Goal: Find specific page/section: Find specific page/section

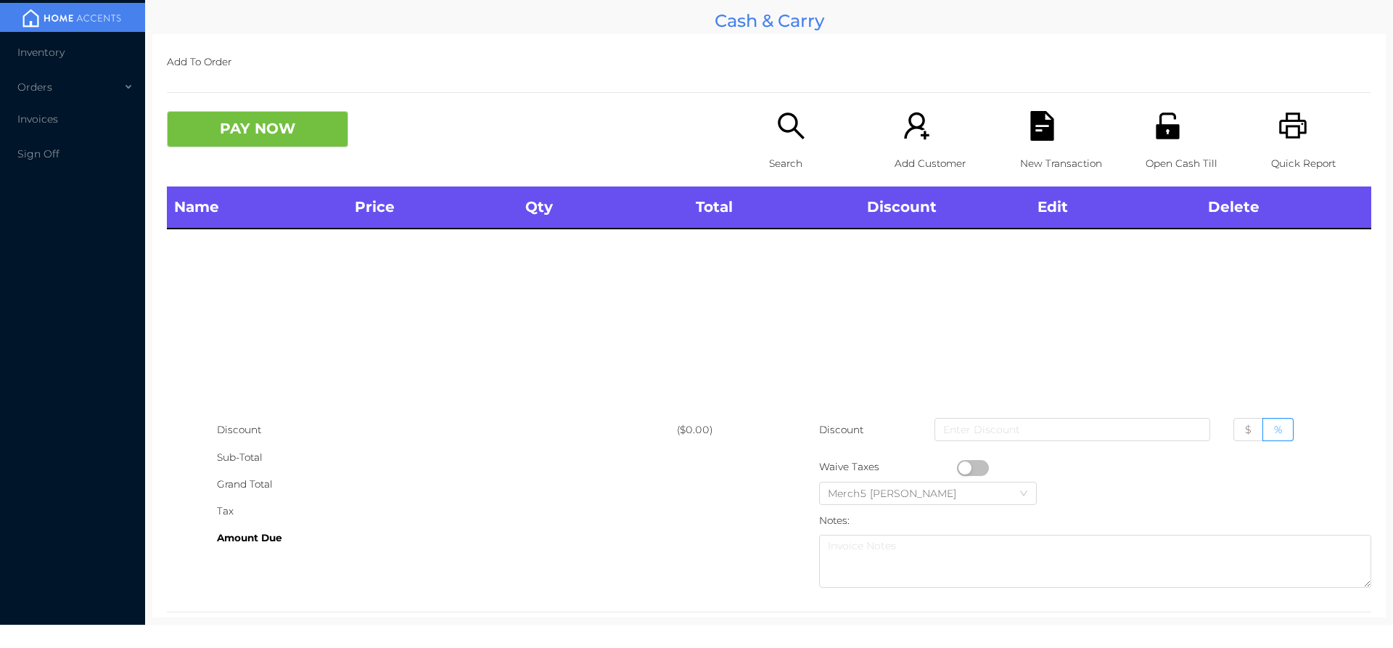
click at [814, 144] on div "Search" at bounding box center [819, 148] width 100 height 75
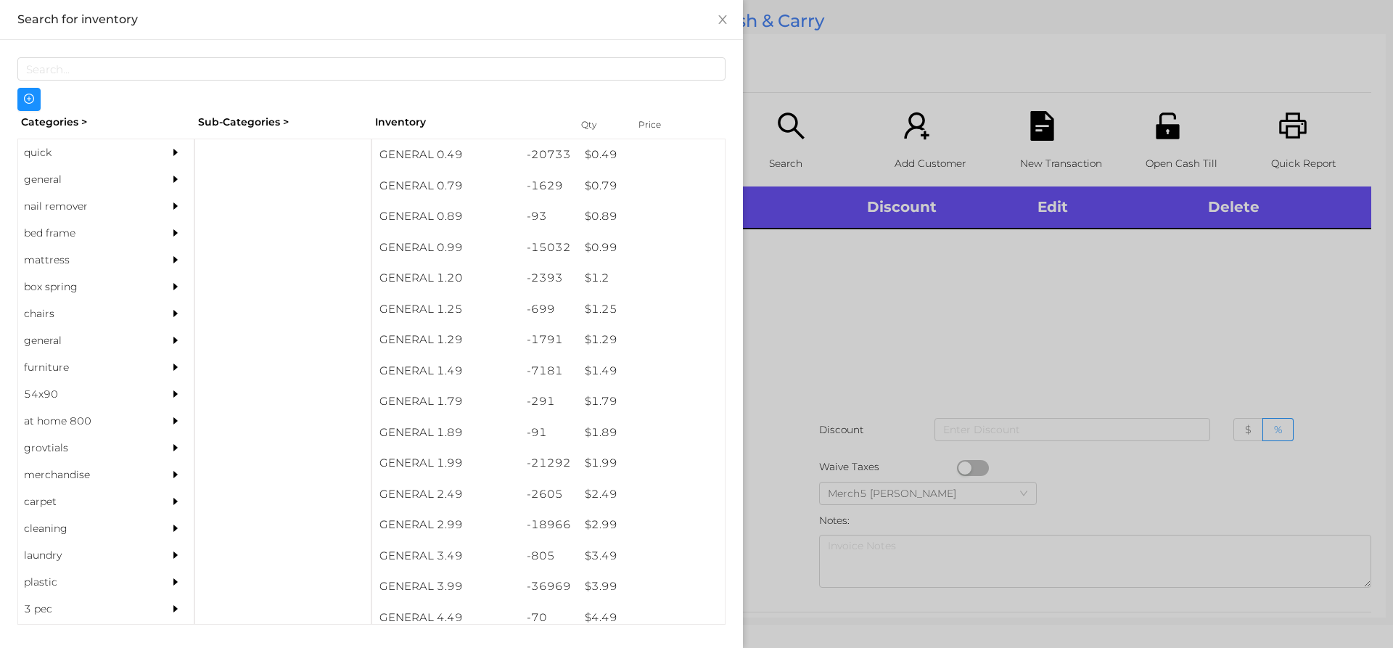
click at [176, 179] on div at bounding box center [179, 179] width 29 height 27
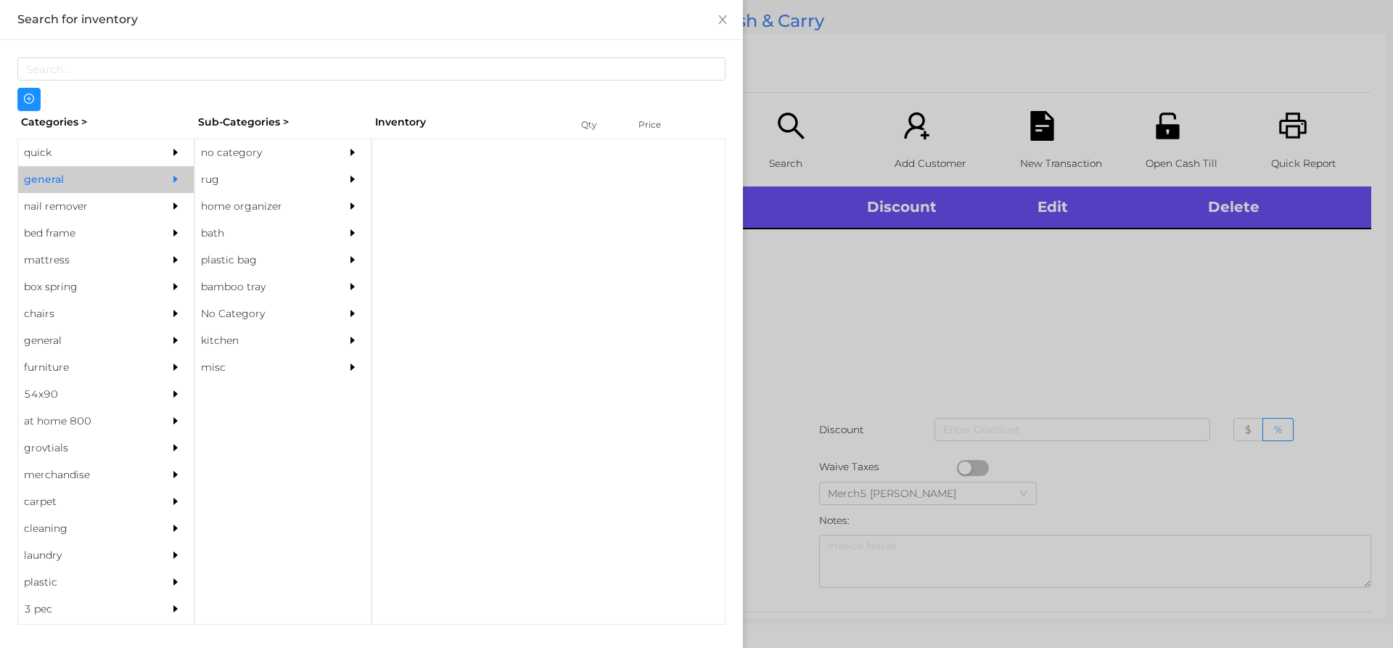
click at [234, 142] on div "no category" at bounding box center [261, 152] width 132 height 27
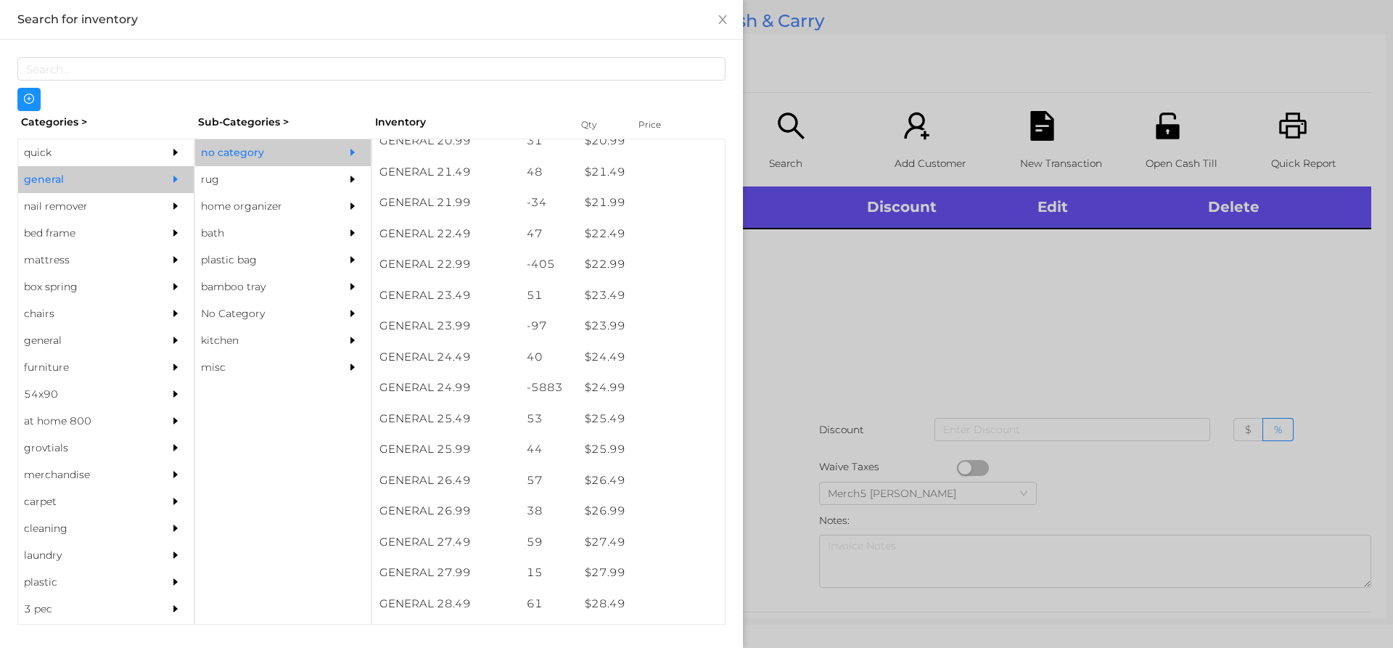
scroll to position [1669, 0]
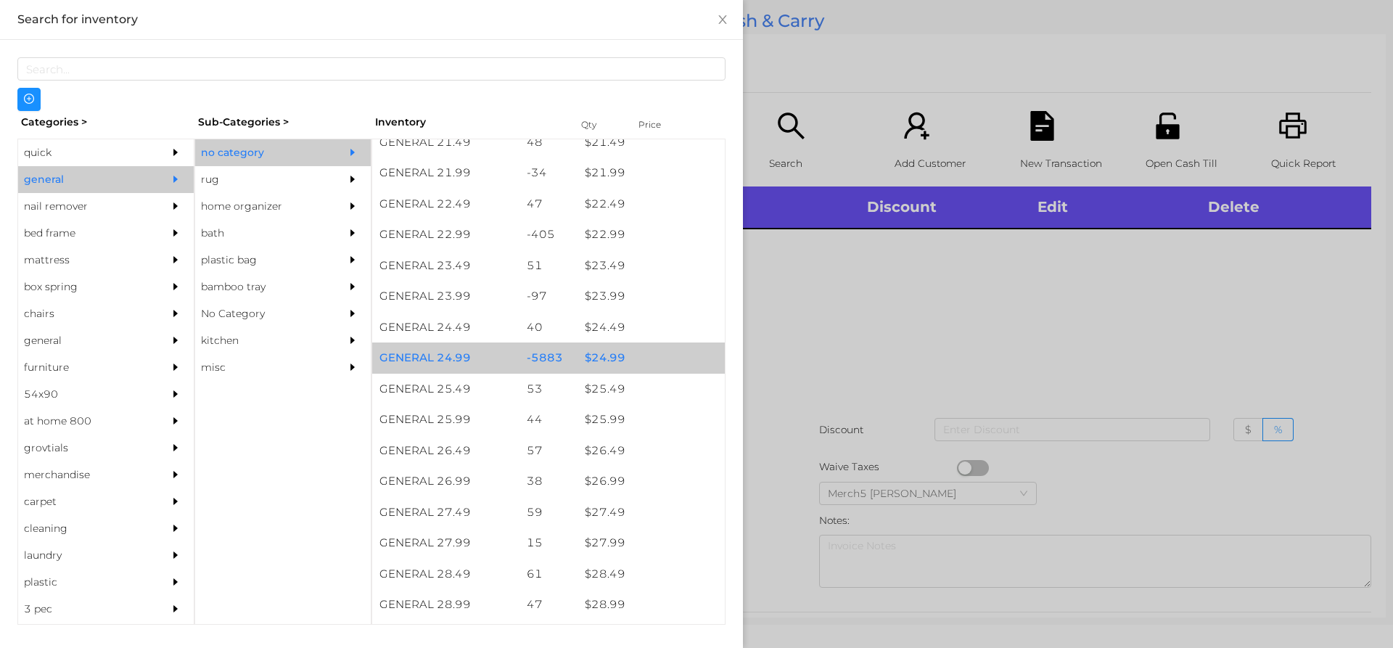
click at [628, 348] on div "$ 24.99" at bounding box center [651, 358] width 147 height 31
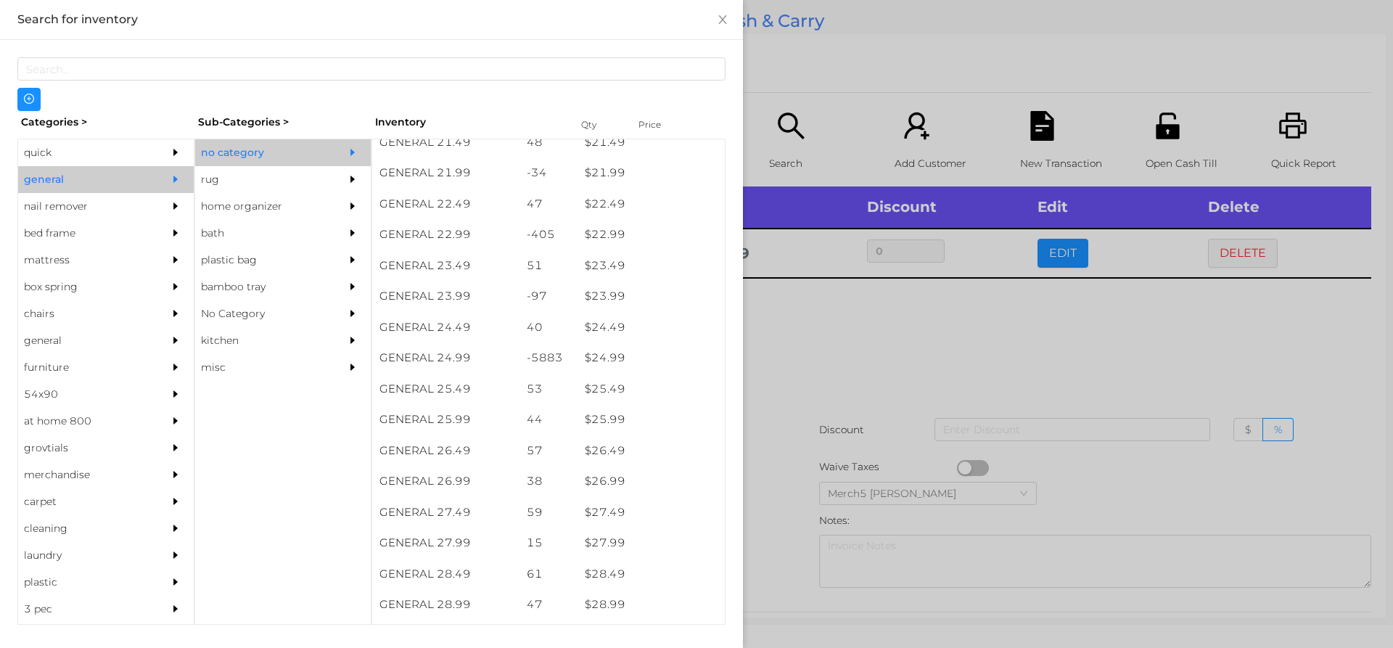
click at [909, 307] on div at bounding box center [696, 324] width 1393 height 648
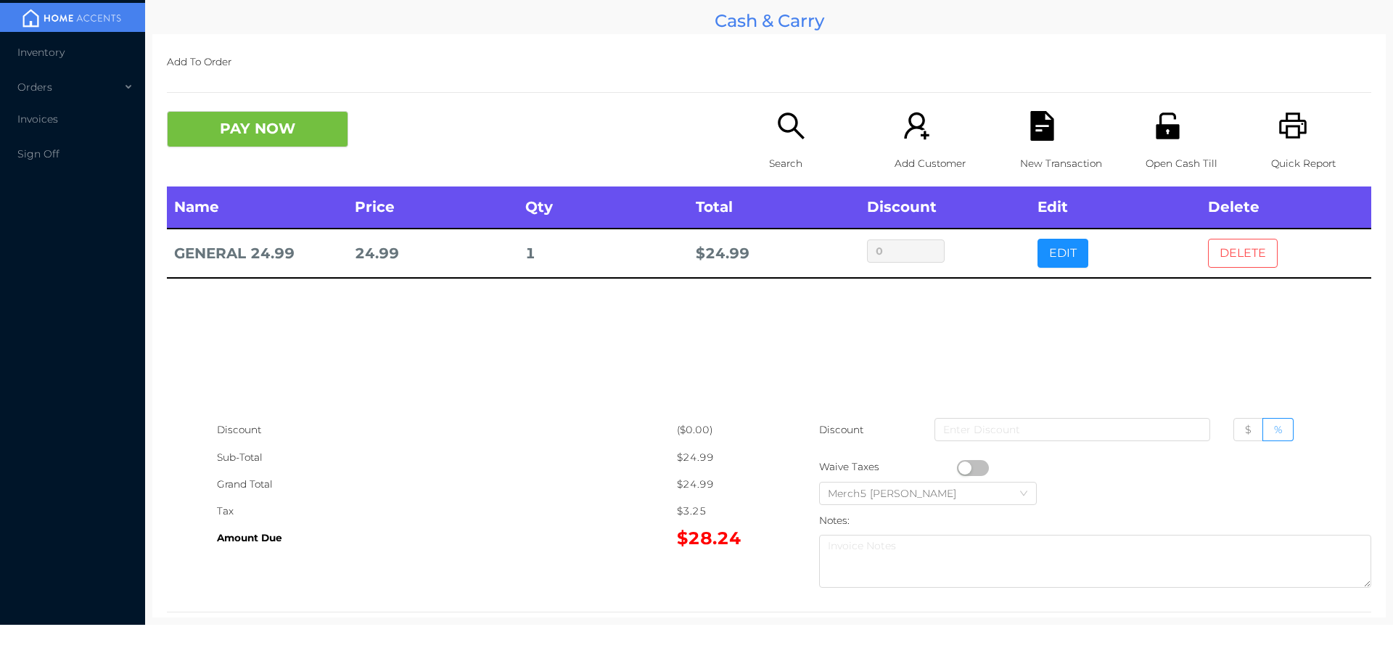
click at [1257, 261] on button "DELETE" at bounding box center [1243, 253] width 70 height 29
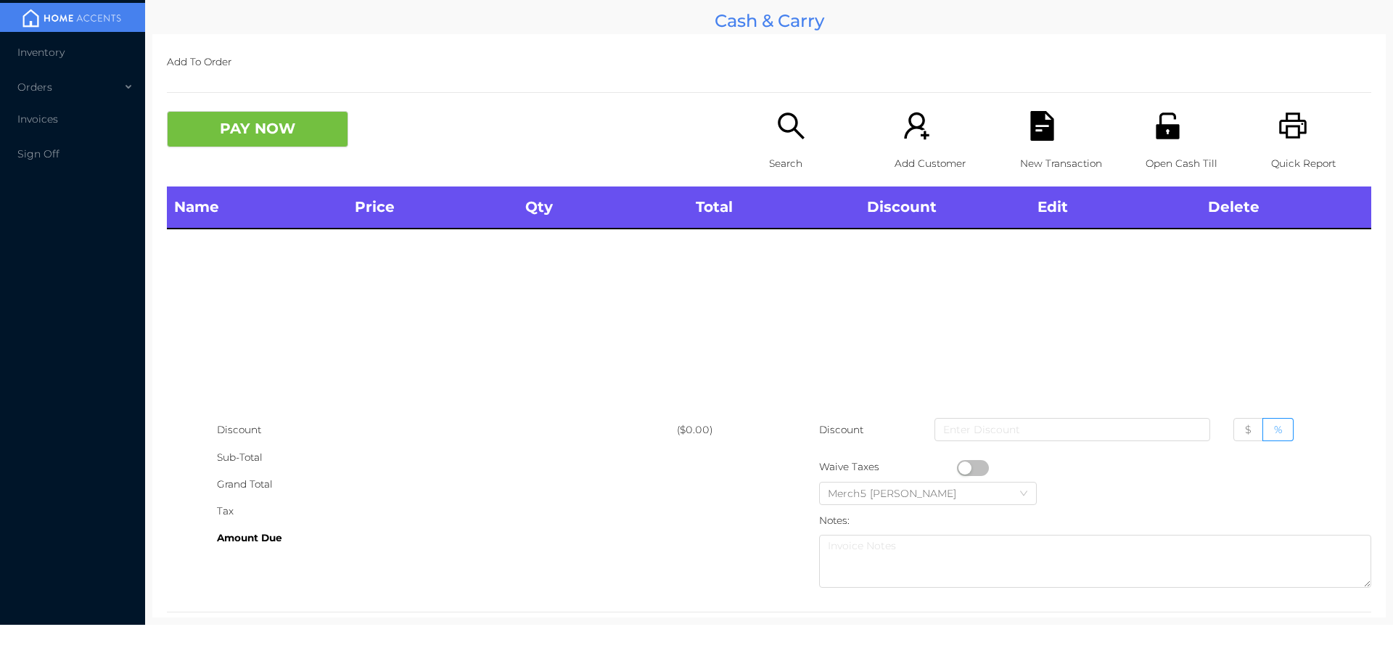
click at [822, 133] on div "Search" at bounding box center [819, 148] width 100 height 75
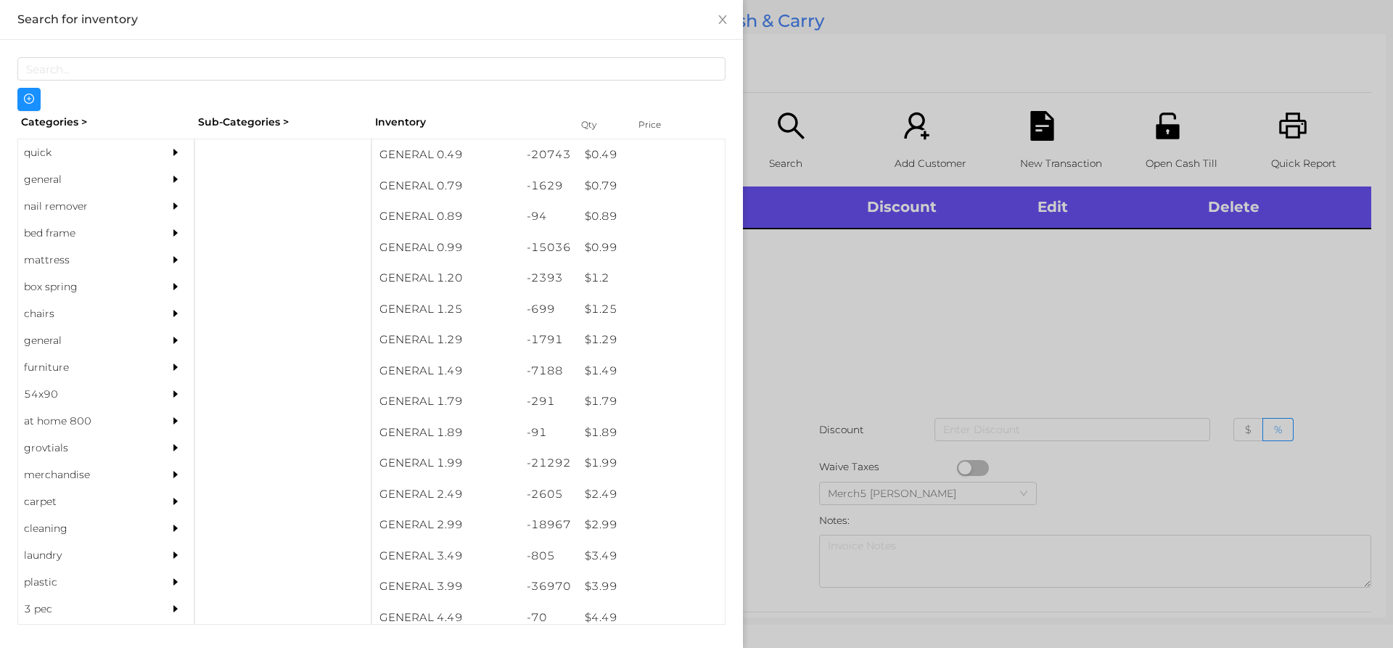
click at [136, 177] on div "general" at bounding box center [84, 179] width 132 height 27
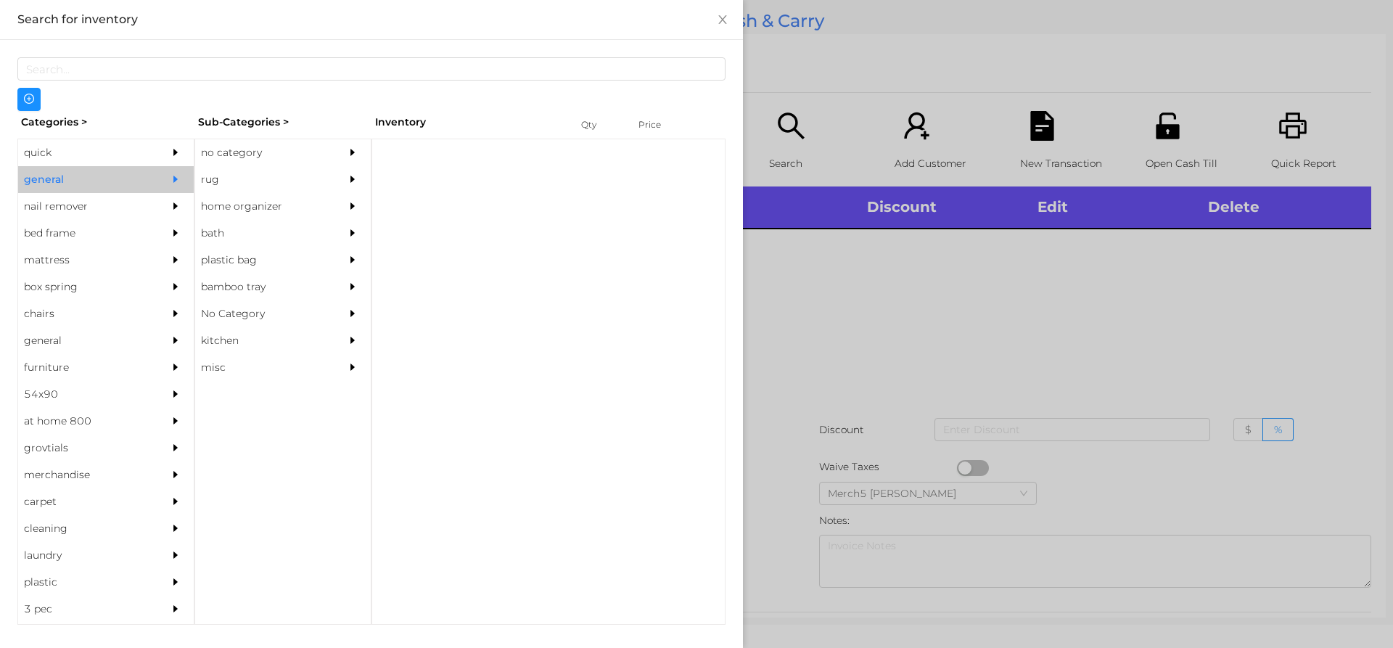
click at [272, 155] on div "no category" at bounding box center [261, 152] width 132 height 27
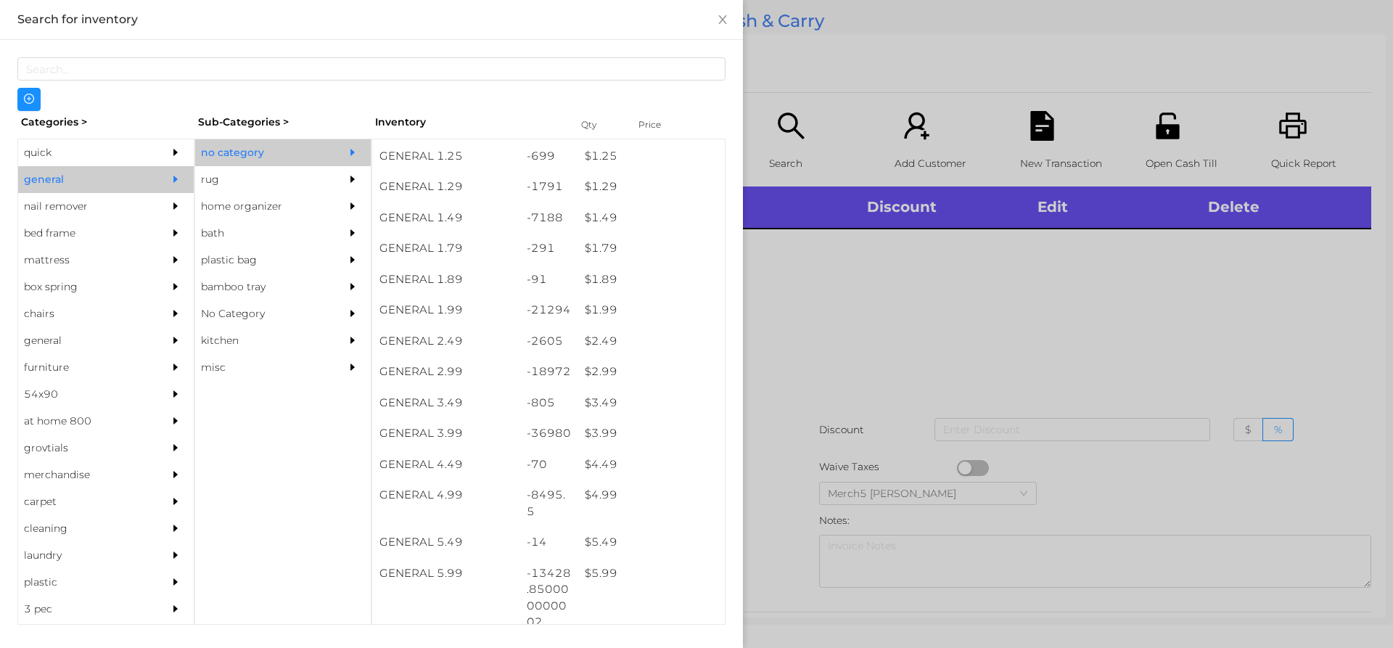
scroll to position [290, 0]
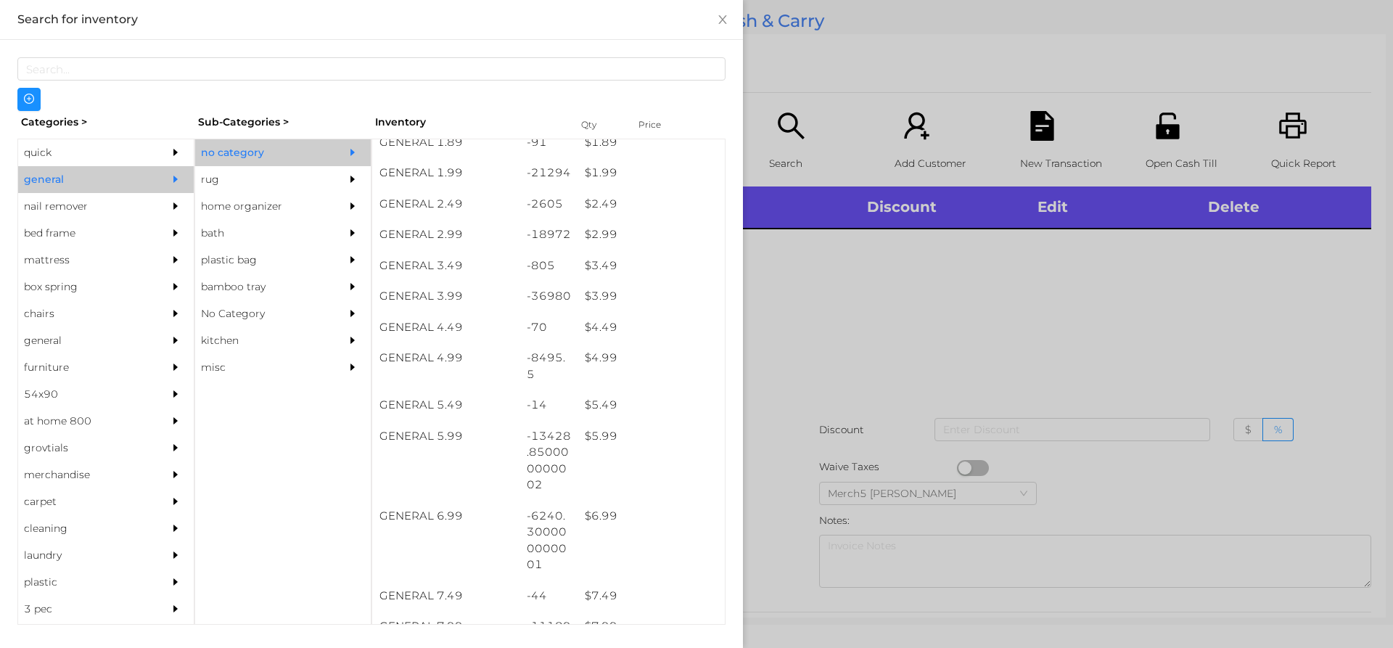
click at [1014, 273] on div at bounding box center [696, 324] width 1393 height 648
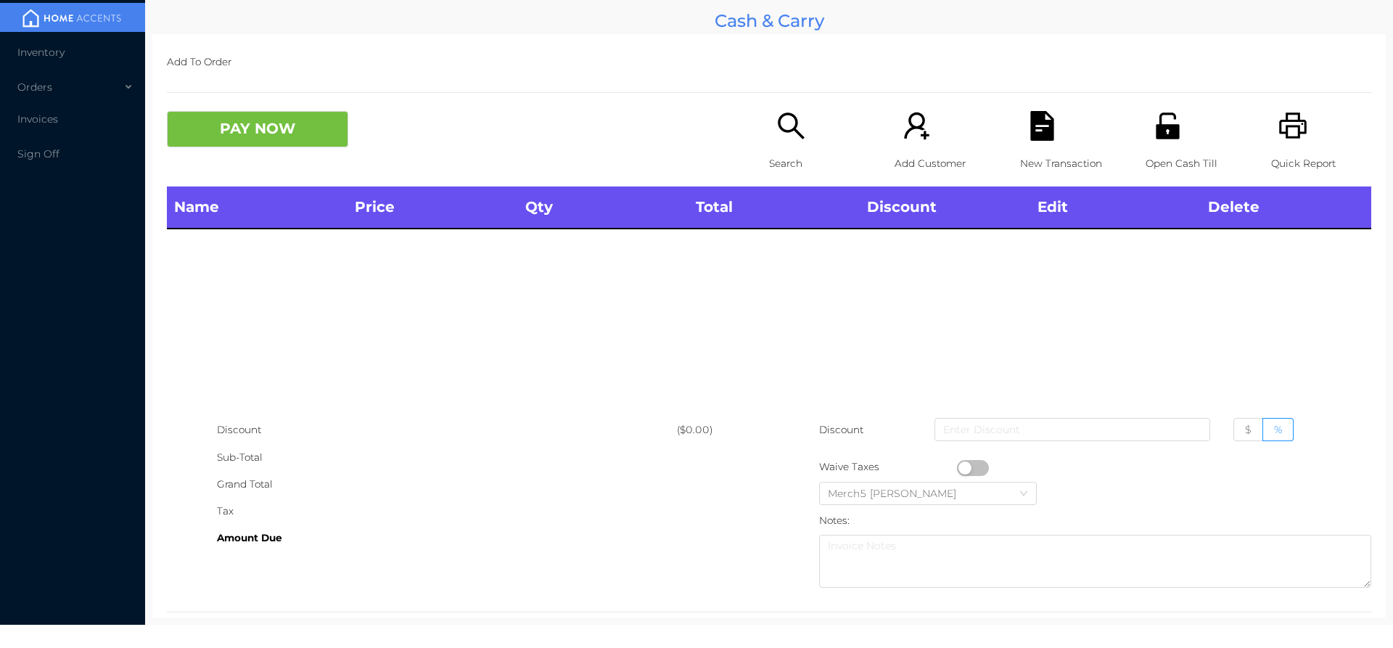
click at [812, 120] on div "Search" at bounding box center [819, 148] width 100 height 75
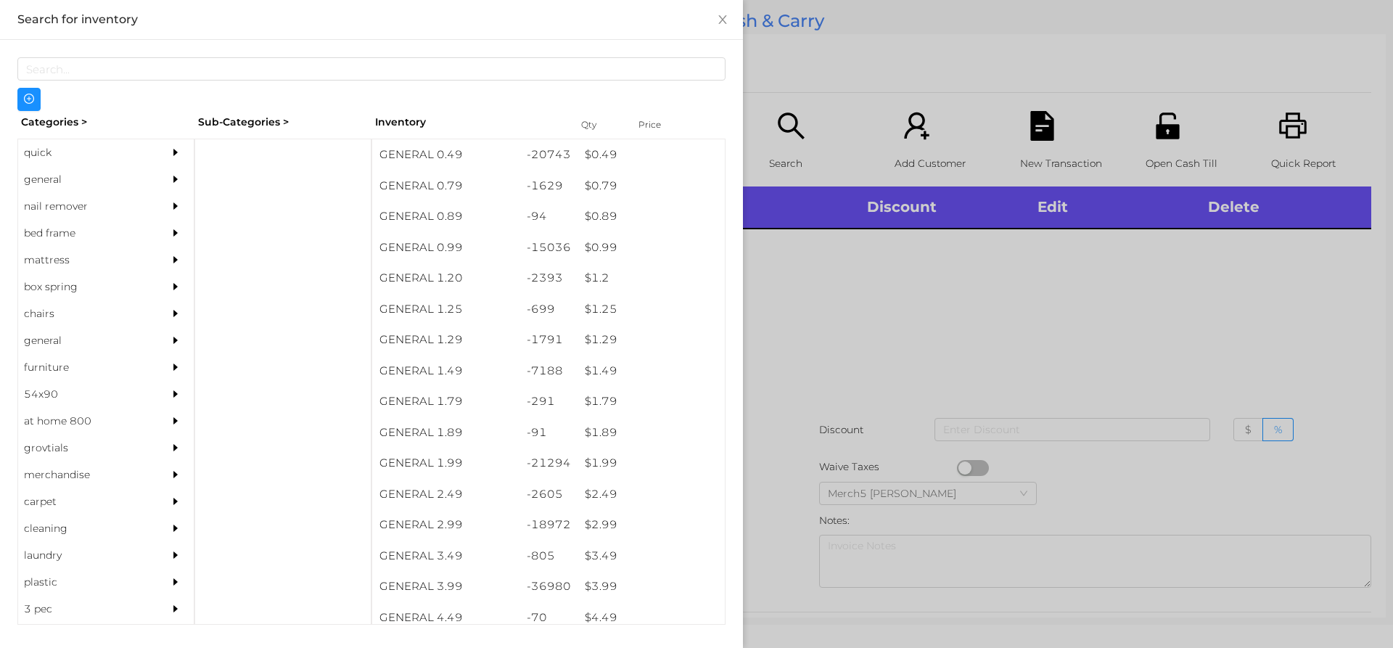
click at [168, 165] on div at bounding box center [179, 152] width 29 height 27
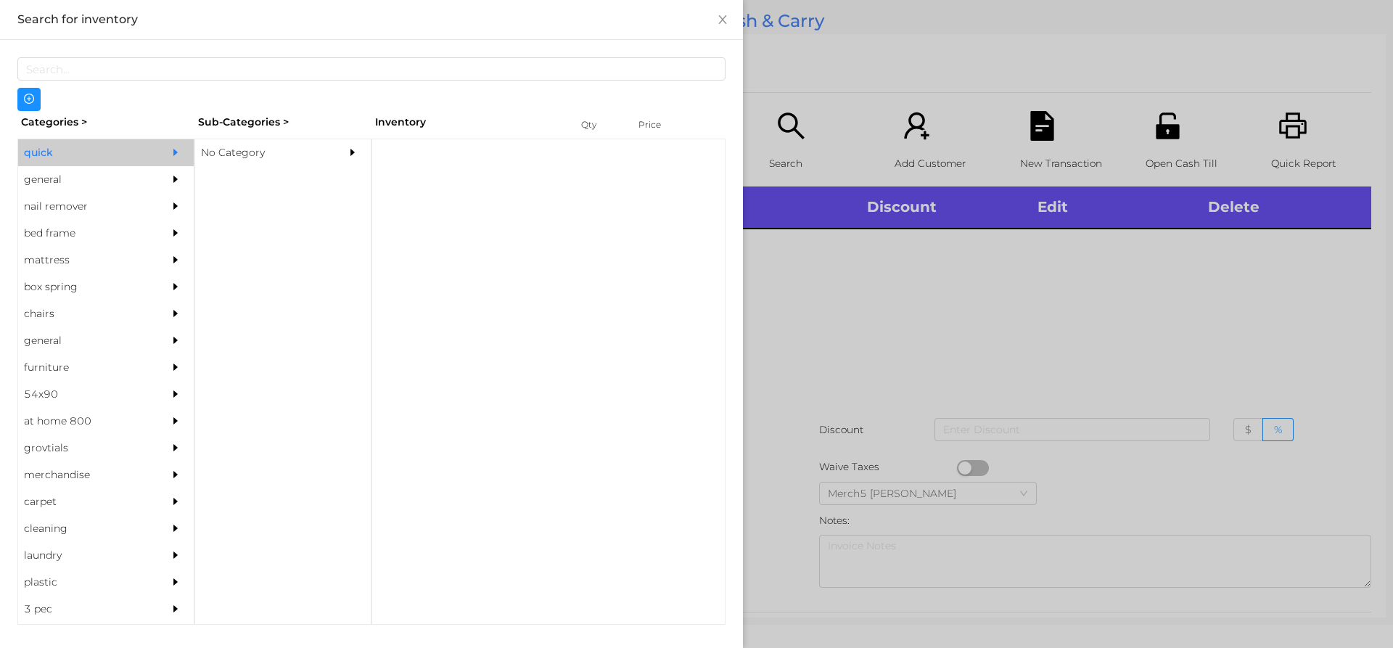
click at [177, 168] on div at bounding box center [179, 179] width 29 height 27
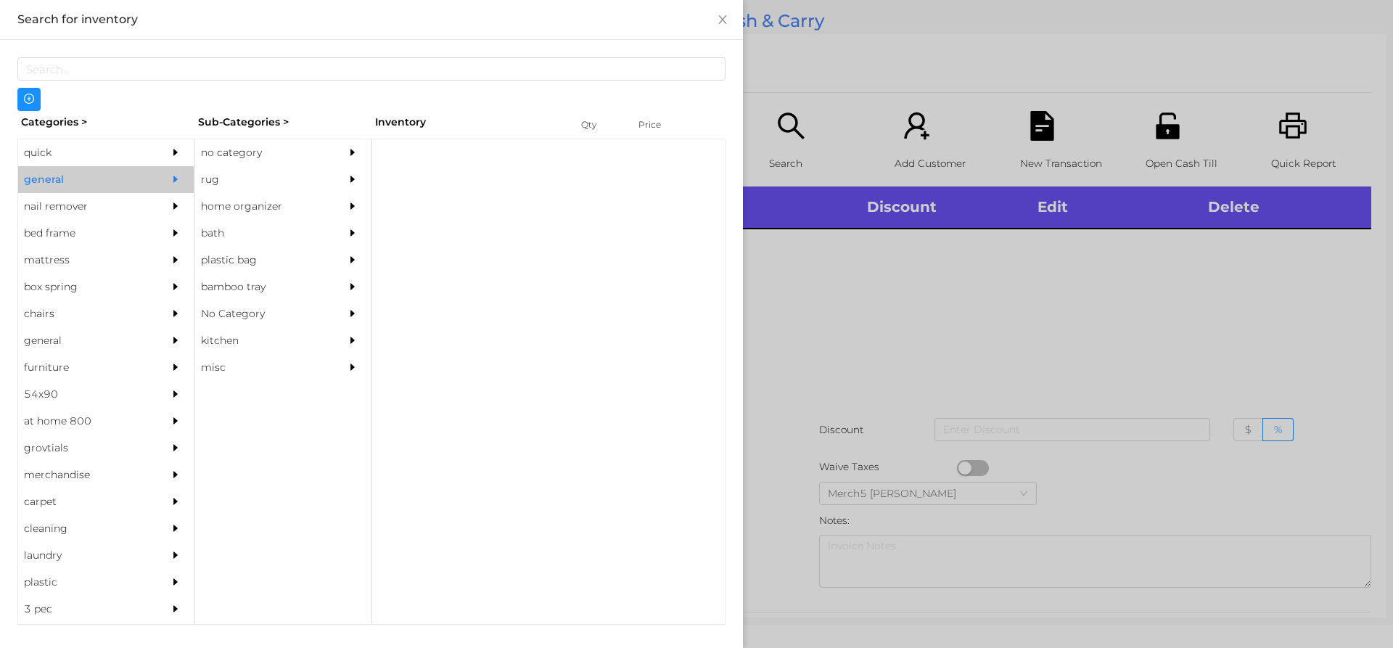
click at [280, 168] on div "rug" at bounding box center [261, 179] width 132 height 27
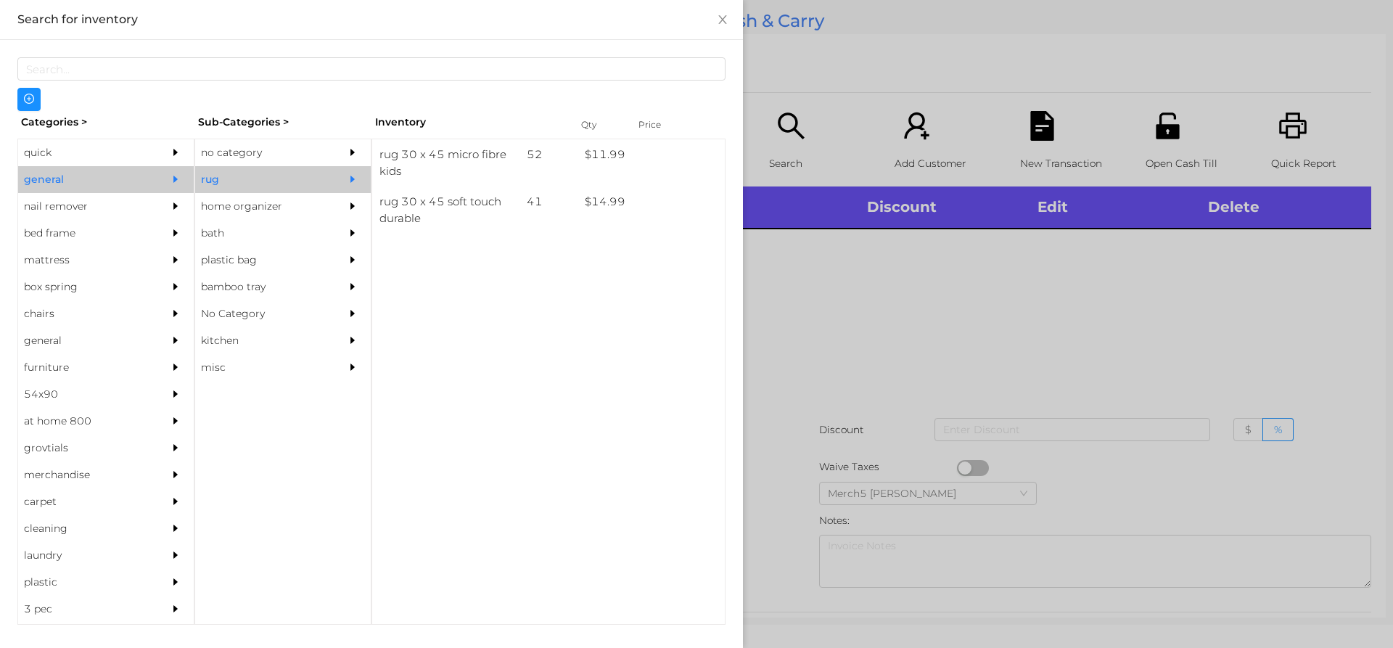
click at [370, 158] on div at bounding box center [356, 152] width 29 height 27
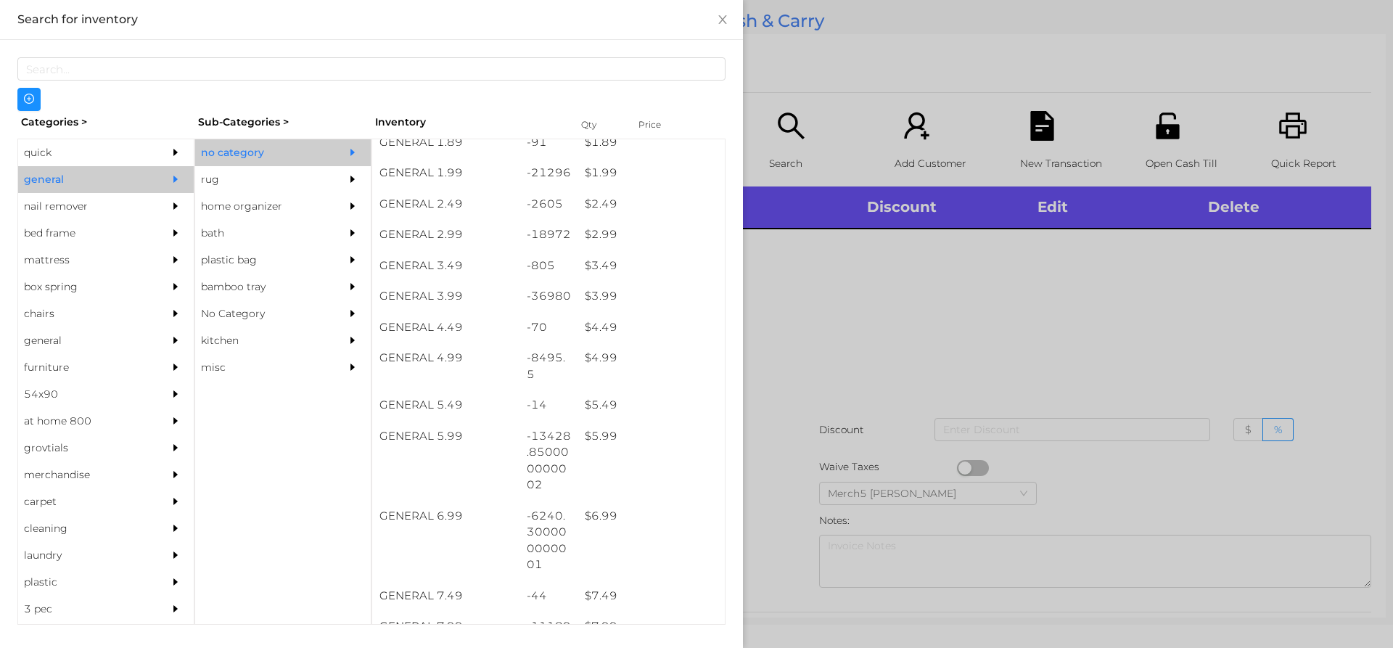
click at [946, 301] on div at bounding box center [696, 324] width 1393 height 648
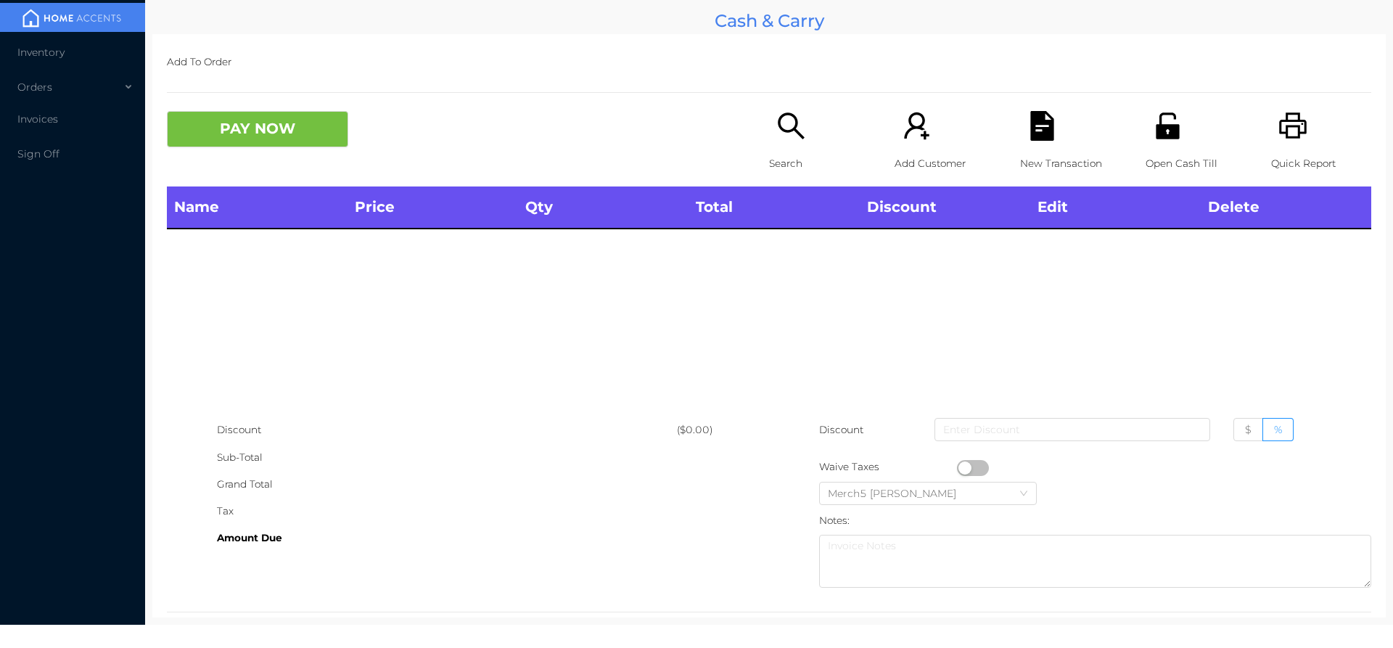
click at [816, 136] on div "Search" at bounding box center [819, 148] width 100 height 75
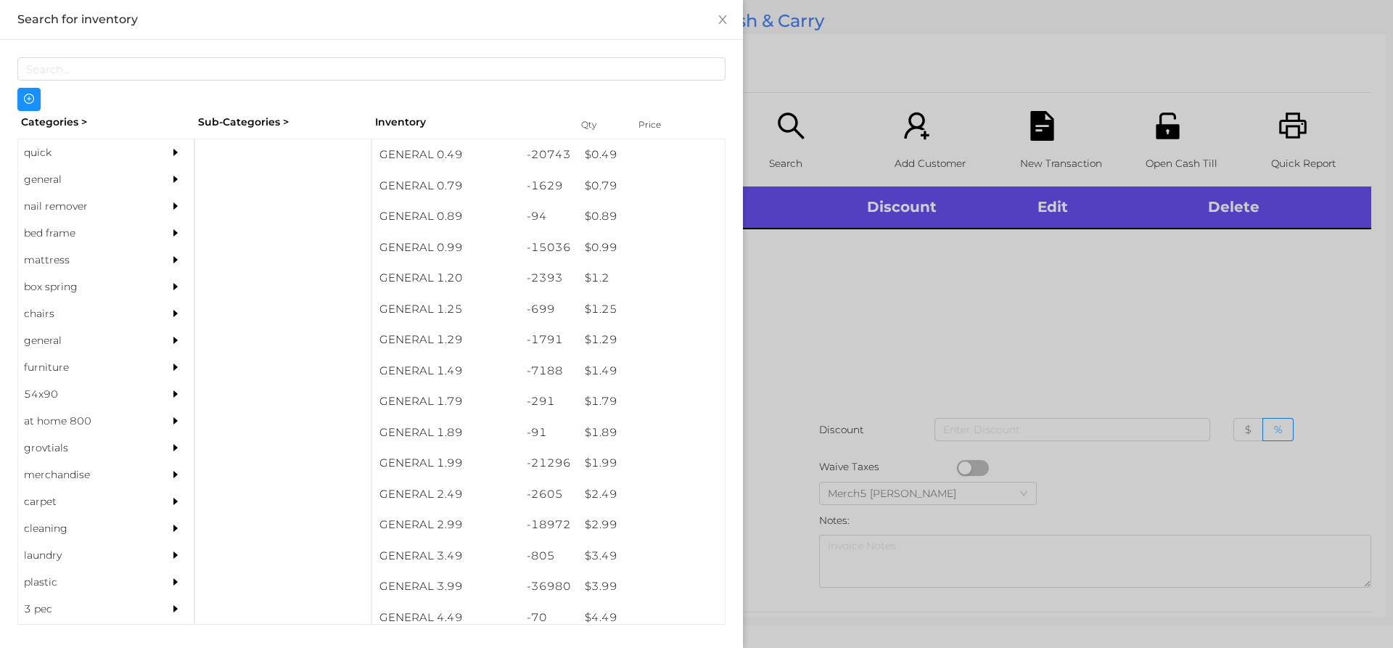
click at [835, 266] on div at bounding box center [696, 324] width 1393 height 648
